Goal: Find specific page/section: Find specific page/section

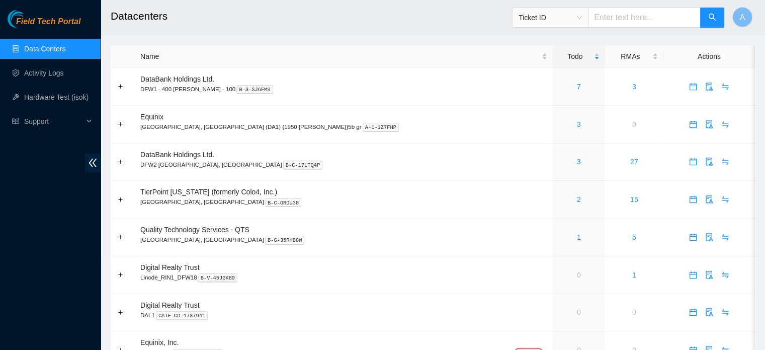
click at [45, 53] on link "Data Centers" at bounding box center [44, 49] width 41 height 8
click at [24, 45] on link "Data Centers" at bounding box center [44, 49] width 41 height 8
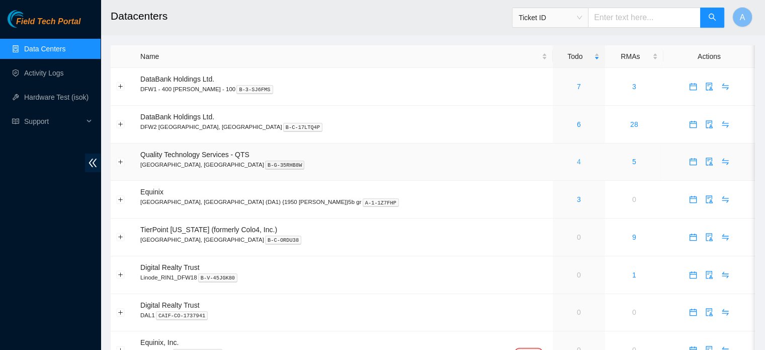
click at [577, 161] on link "4" at bounding box center [579, 161] width 4 height 8
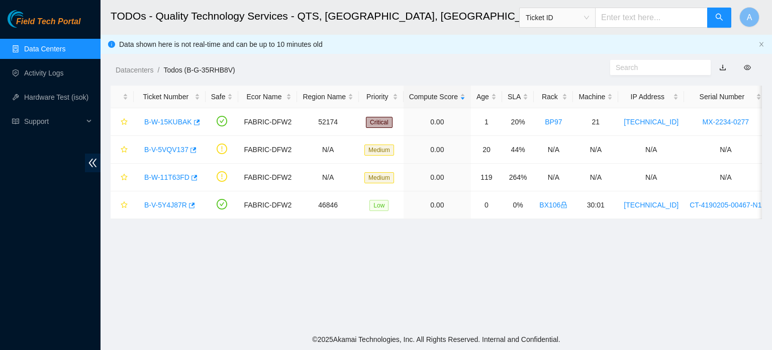
click at [64, 46] on link "Data Centers" at bounding box center [44, 49] width 41 height 8
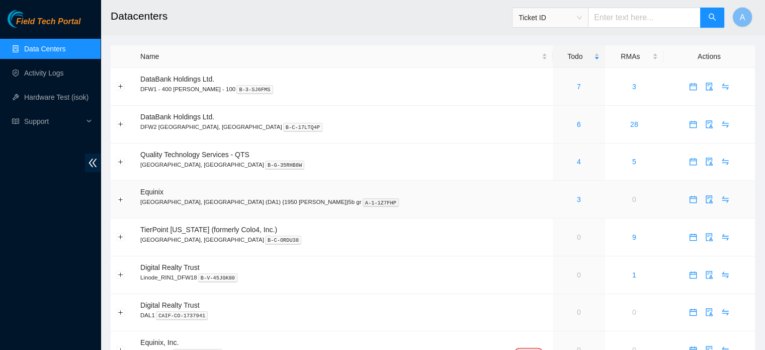
click at [553, 193] on td "3" at bounding box center [579, 200] width 52 height 38
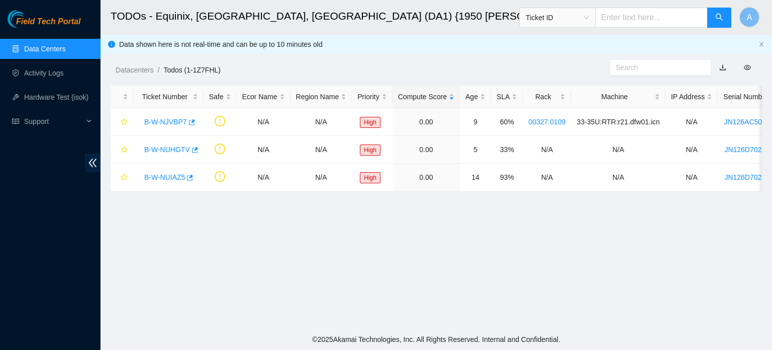
click at [368, 236] on main "TODOs - Equinix, Dallas, TX (DA1) {1950 N. Stemmons}5b gr Ticket ID A Data show…" at bounding box center [437, 164] width 672 height 328
click at [62, 52] on link "Data Centers" at bounding box center [44, 49] width 41 height 8
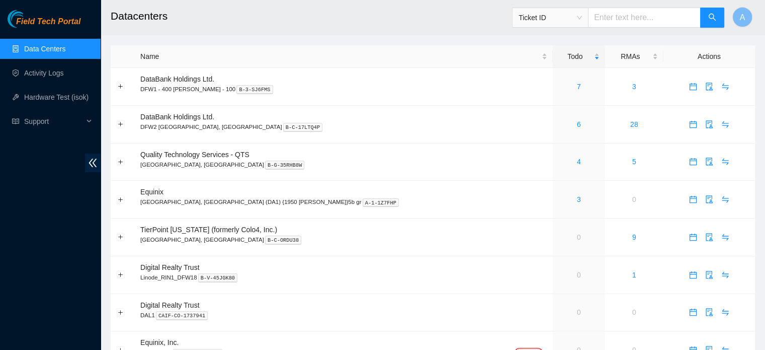
click at [34, 46] on link "Data Centers" at bounding box center [44, 49] width 41 height 8
